Goal: Task Accomplishment & Management: Use online tool/utility

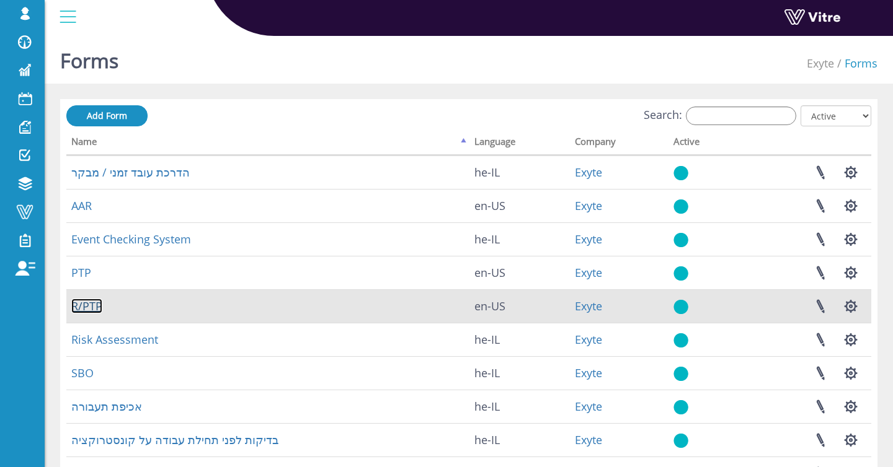
click at [86, 308] on link "R/PTP" at bounding box center [86, 306] width 31 height 15
